Goal: Use online tool/utility: Utilize a website feature to perform a specific function

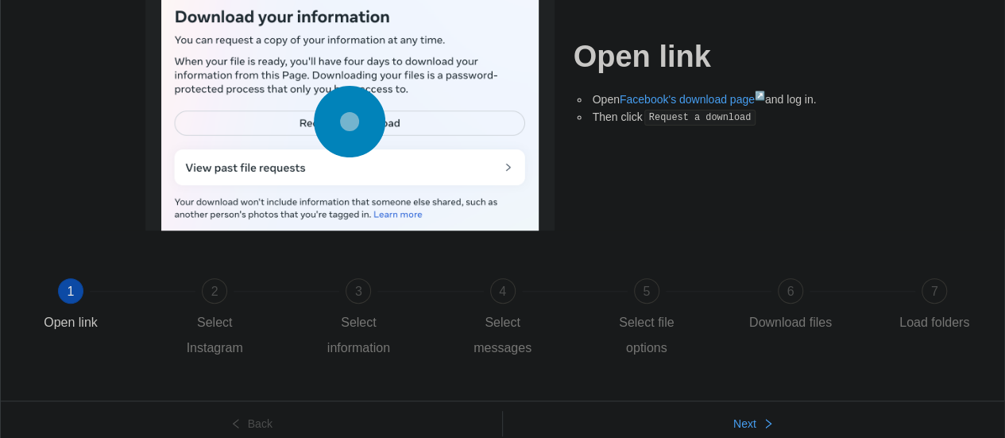
scroll to position [161, 0]
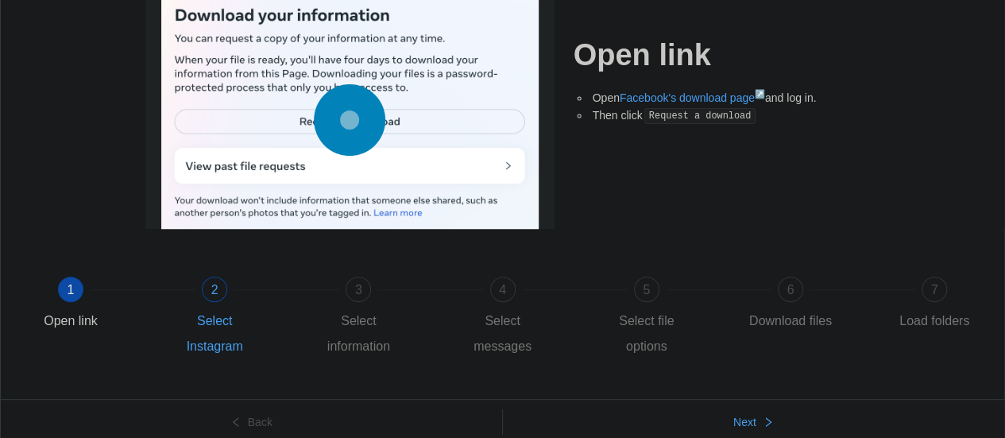
click at [218, 314] on div "Select Instagram" at bounding box center [214, 333] width 92 height 51
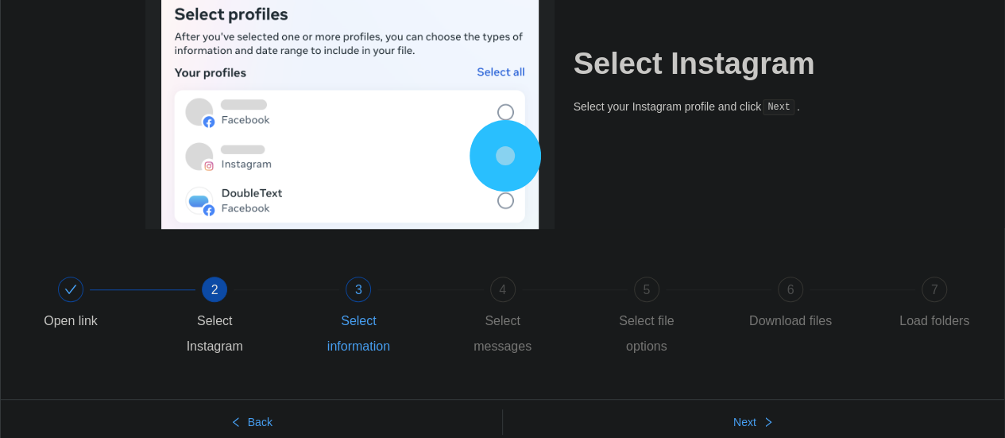
click at [373, 304] on div "3 Select information" at bounding box center [384, 318] width 144 height 83
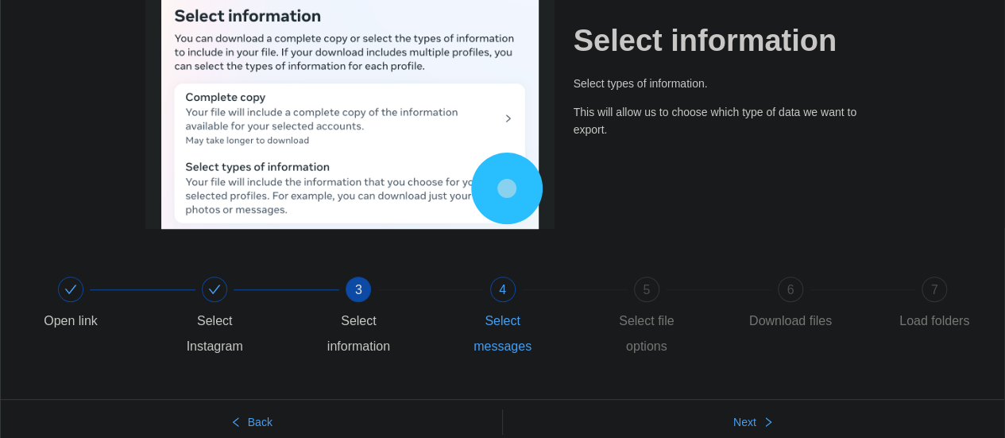
click at [512, 299] on div "4 Select messages" at bounding box center [529, 318] width 144 height 83
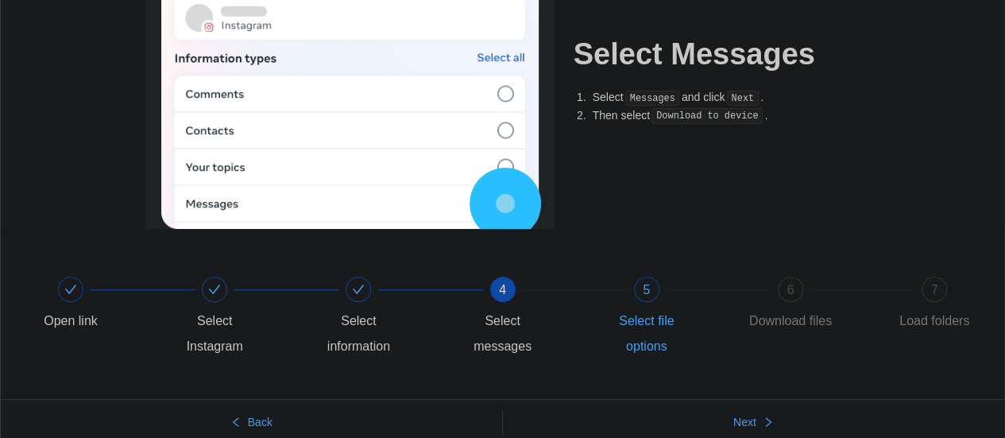
click at [644, 311] on div "Select file options" at bounding box center [647, 333] width 92 height 51
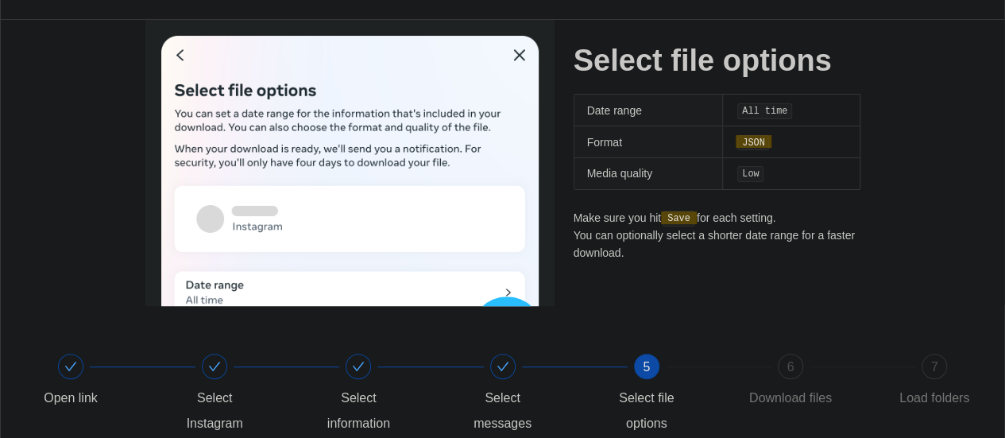
scroll to position [83, 0]
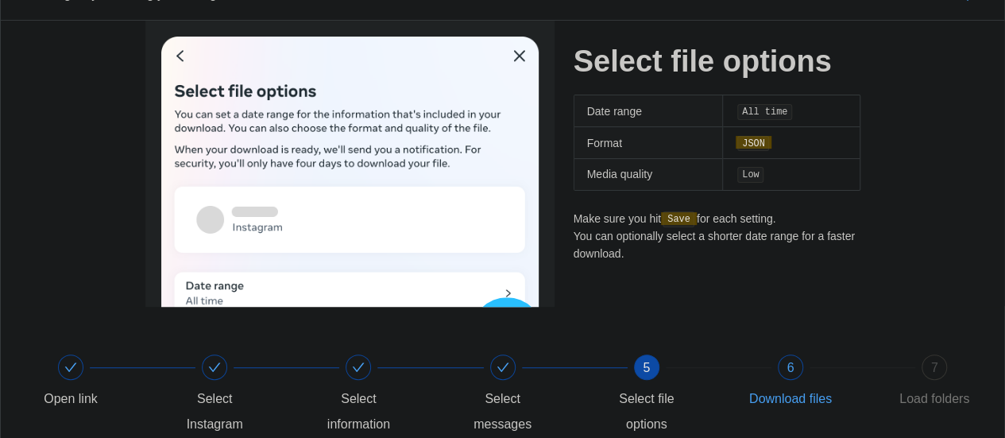
click at [773, 369] on div "6 Download files" at bounding box center [816, 382] width 144 height 57
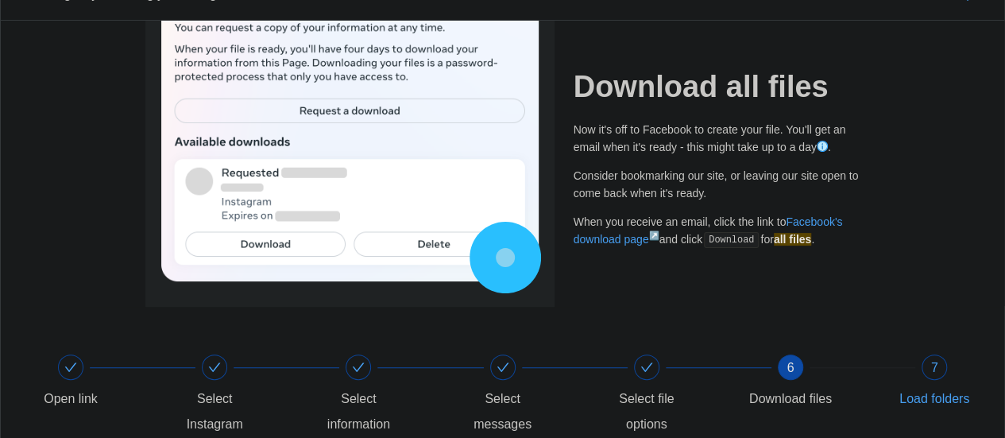
click at [935, 381] on div "7 Load folders" at bounding box center [934, 382] width 92 height 57
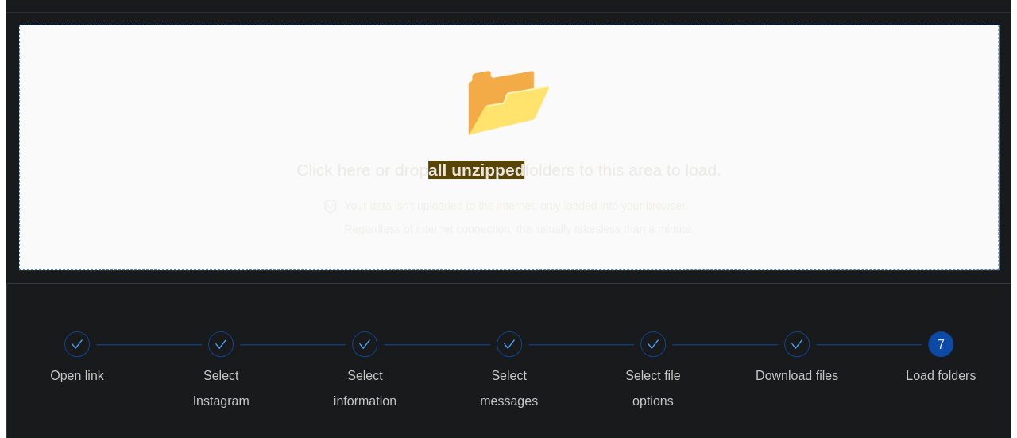
scroll to position [0, 0]
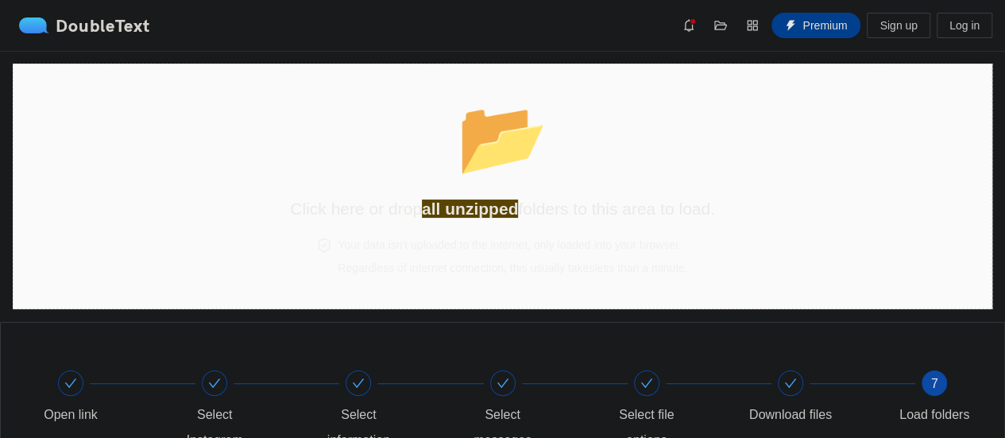
click at [814, 25] on span "Premium" at bounding box center [825, 25] width 44 height 17
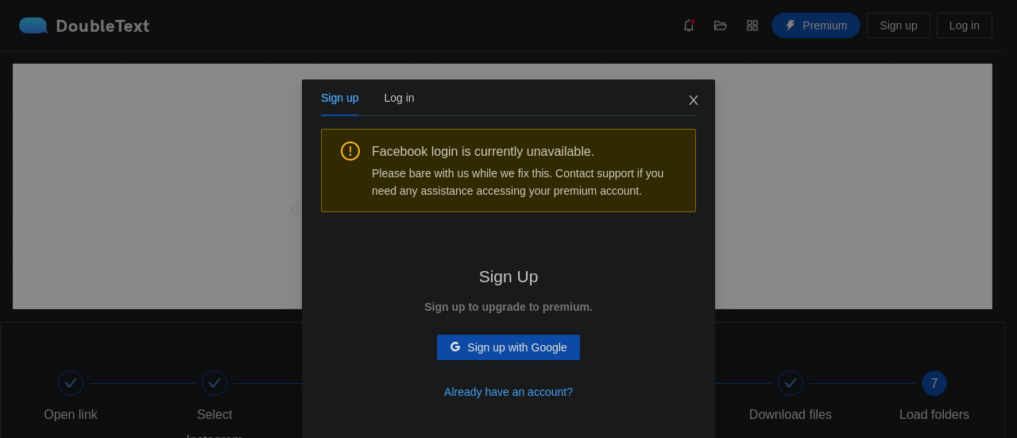
click at [690, 95] on icon "close" at bounding box center [693, 100] width 13 height 13
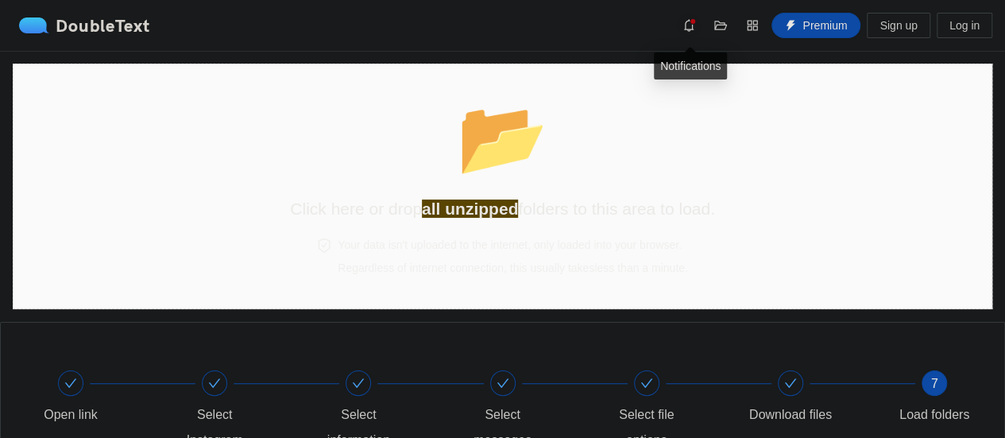
click at [690, 30] on icon "bell" at bounding box center [689, 25] width 13 height 13
click at [756, 203] on section "📂 Click here or drop all unzipped folders to this area to load. Your data isn't…" at bounding box center [503, 187] width 980 height 246
